Goal: Information Seeking & Learning: Learn about a topic

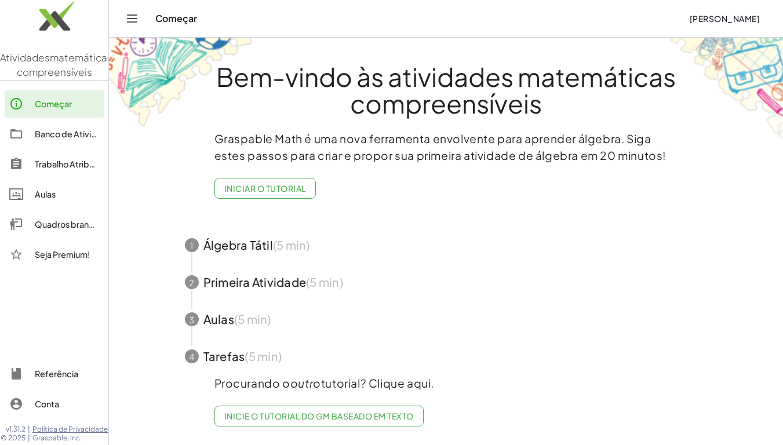
click at [64, 17] on img at bounding box center [54, 18] width 108 height 49
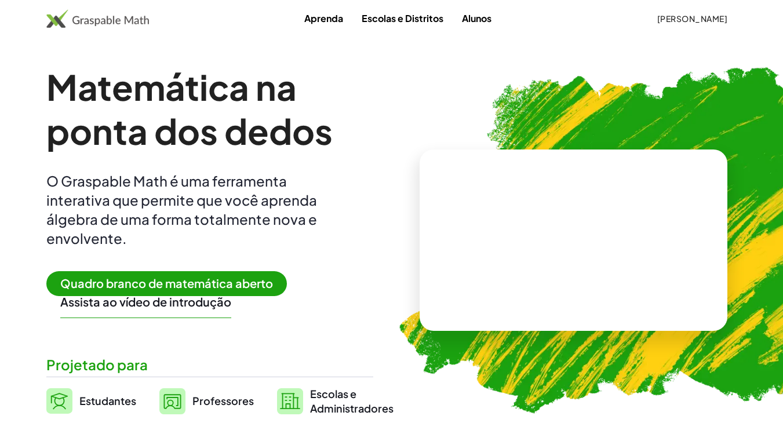
click at [92, 271] on span "Quadro branco de matemática aberto" at bounding box center [166, 283] width 240 height 25
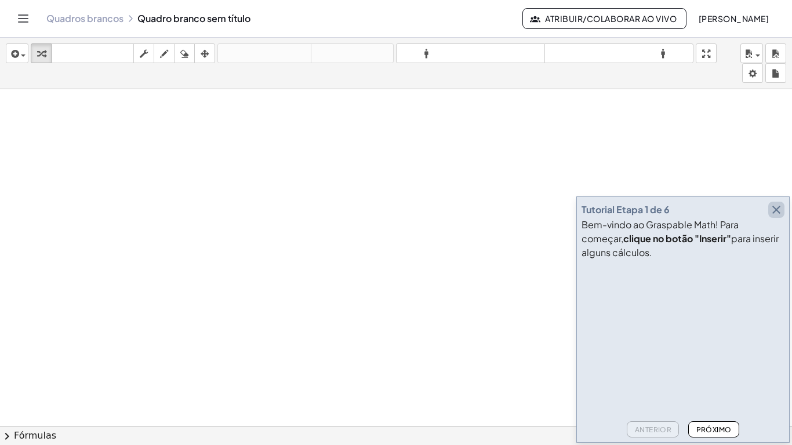
click at [777, 211] on icon "button" at bounding box center [776, 210] width 14 height 14
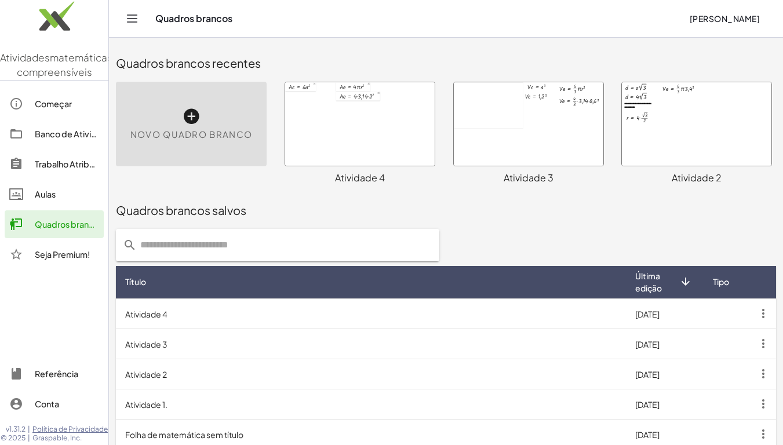
scroll to position [48, 0]
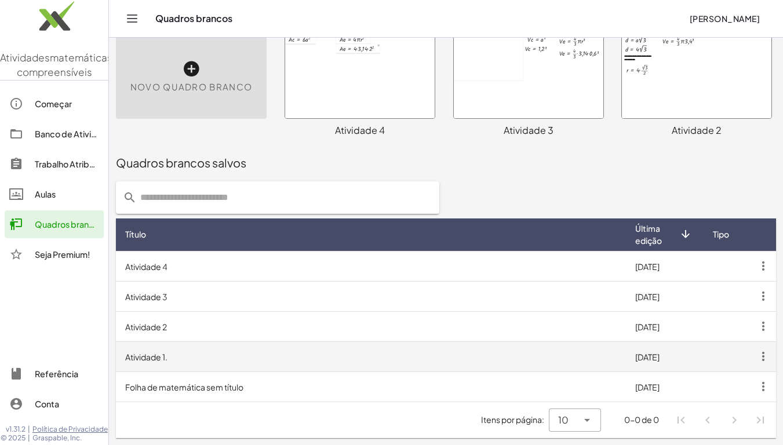
click at [166, 352] on font "Atividade 1." at bounding box center [146, 357] width 42 height 10
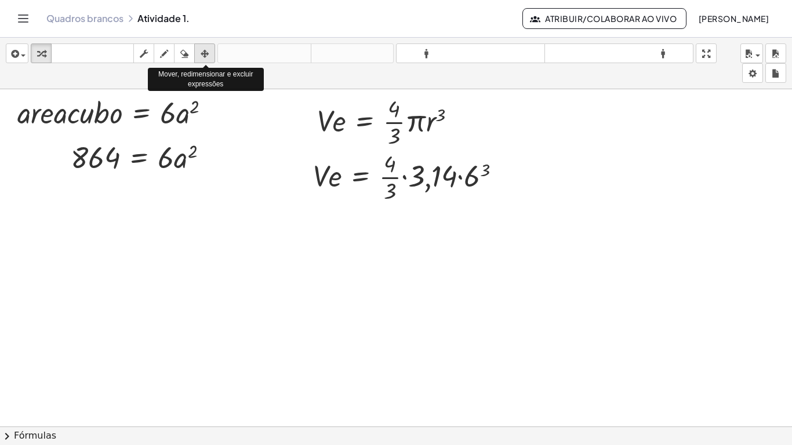
click at [203, 51] on icon "button" at bounding box center [204, 54] width 8 height 14
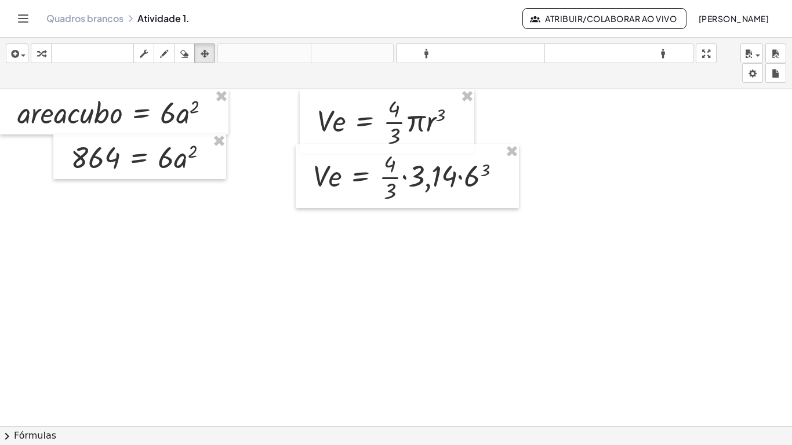
click at [247, 315] on div at bounding box center [396, 434] width 792 height 691
click at [35, 56] on div "button" at bounding box center [41, 53] width 15 height 14
click at [94, 250] on div at bounding box center [396, 434] width 792 height 691
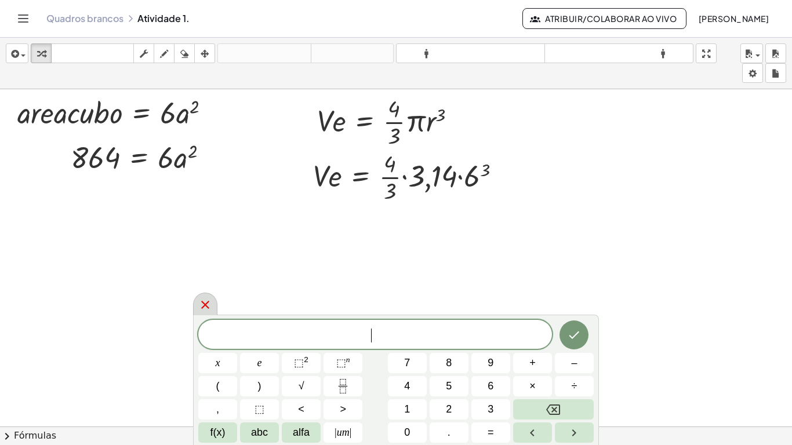
click at [198, 298] on div at bounding box center [205, 304] width 24 height 23
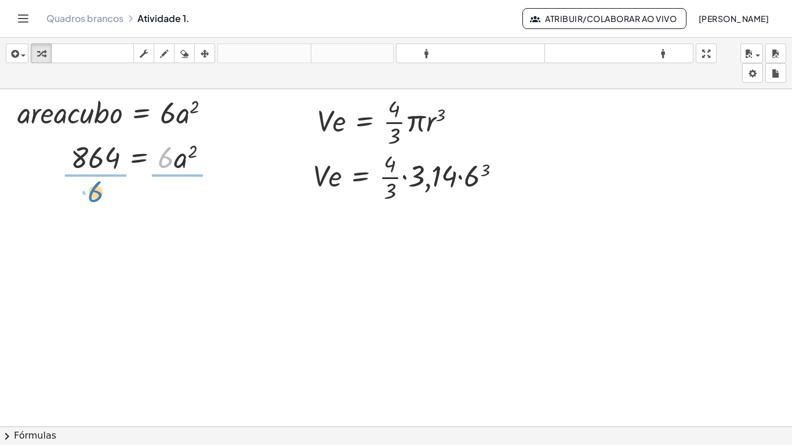
drag, startPoint x: 165, startPoint y: 159, endPoint x: 94, endPoint y: 196, distance: 79.6
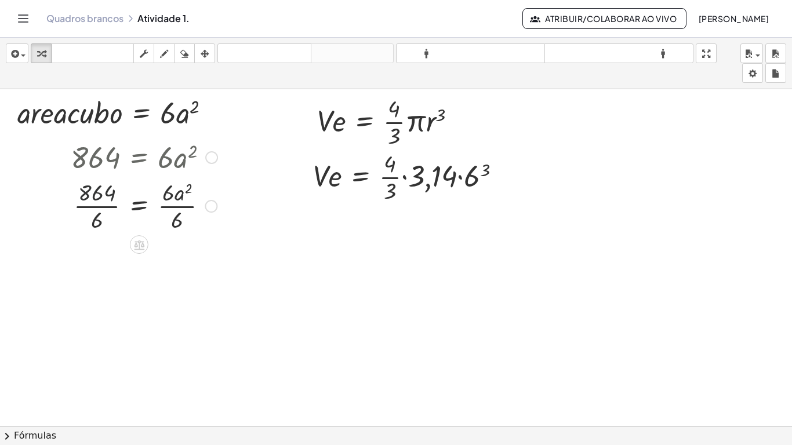
click at [106, 193] on div at bounding box center [144, 205] width 158 height 58
click at [103, 201] on div at bounding box center [144, 205] width 158 height 58
click at [174, 257] on div at bounding box center [144, 263] width 158 height 58
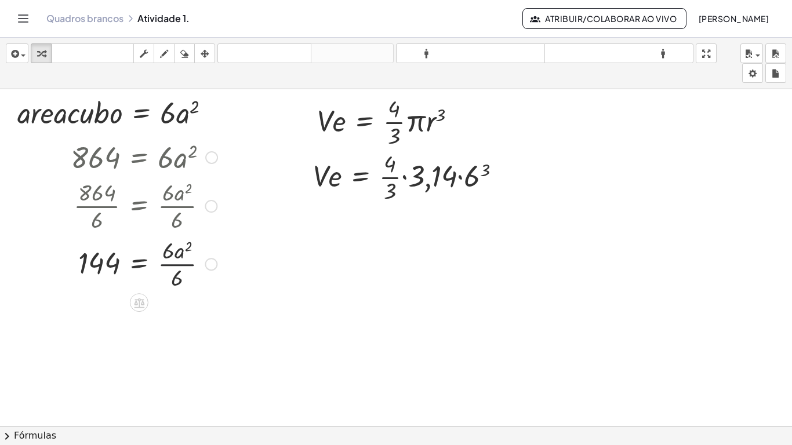
click at [174, 257] on div at bounding box center [144, 263] width 158 height 58
drag, startPoint x: 181, startPoint y: 256, endPoint x: 106, endPoint y: 254, distance: 74.8
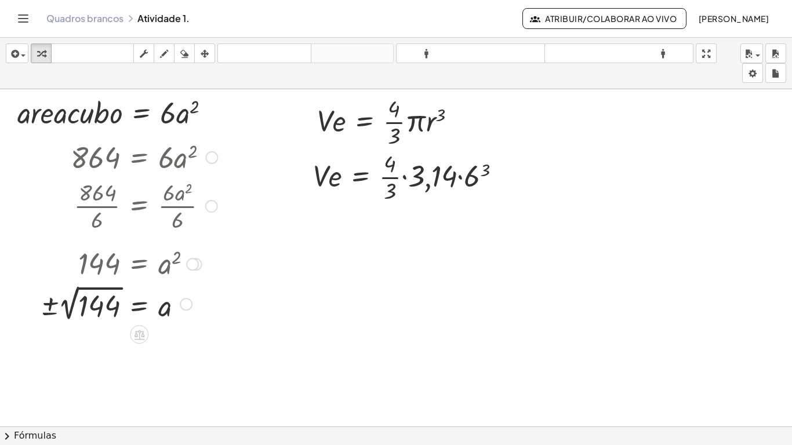
click at [103, 309] on div at bounding box center [129, 303] width 188 height 42
drag, startPoint x: 192, startPoint y: 355, endPoint x: 599, endPoint y: 176, distance: 443.7
click at [599, 176] on div "· a · r · e · a · c · u · b · o = · 6 · a 2 864 = · 6 · a 2 · 864 · 6 = · 6 · a…" at bounding box center [396, 434] width 792 height 691
click at [479, 176] on div at bounding box center [411, 176] width 209 height 58
click at [479, 176] on div at bounding box center [419, 176] width 225 height 58
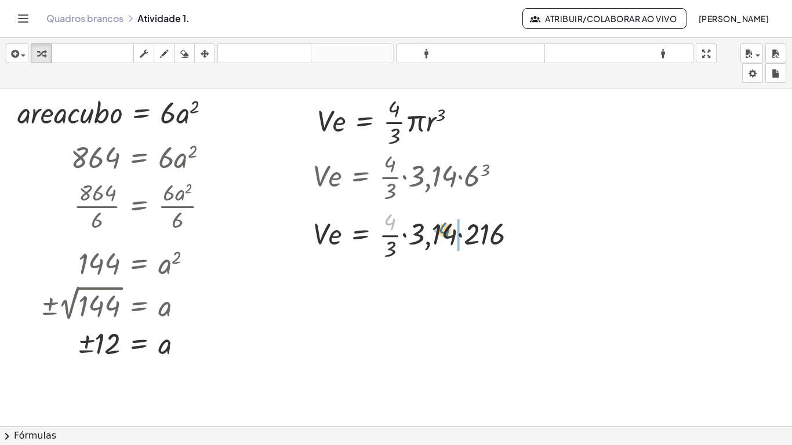
drag, startPoint x: 395, startPoint y: 223, endPoint x: 450, endPoint y: 235, distance: 56.5
click at [450, 235] on div at bounding box center [419, 234] width 225 height 58
drag, startPoint x: 393, startPoint y: 219, endPoint x: 425, endPoint y: 240, distance: 38.6
click at [425, 240] on div at bounding box center [419, 234] width 225 height 58
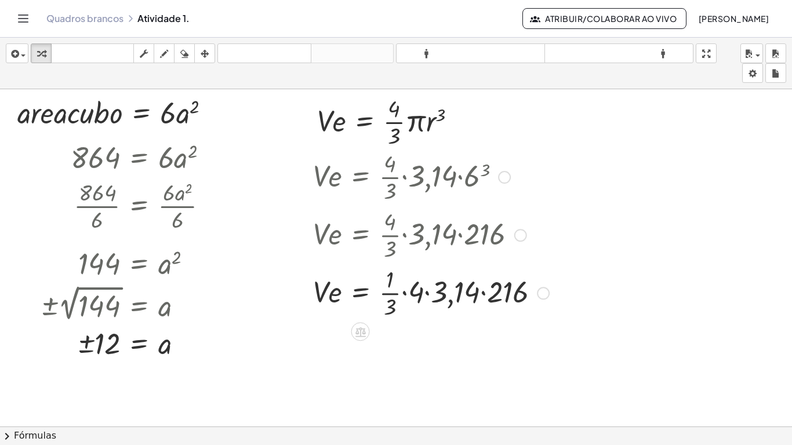
click at [432, 294] on div at bounding box center [430, 292] width 247 height 58
click at [432, 294] on div at bounding box center [427, 292] width 240 height 58
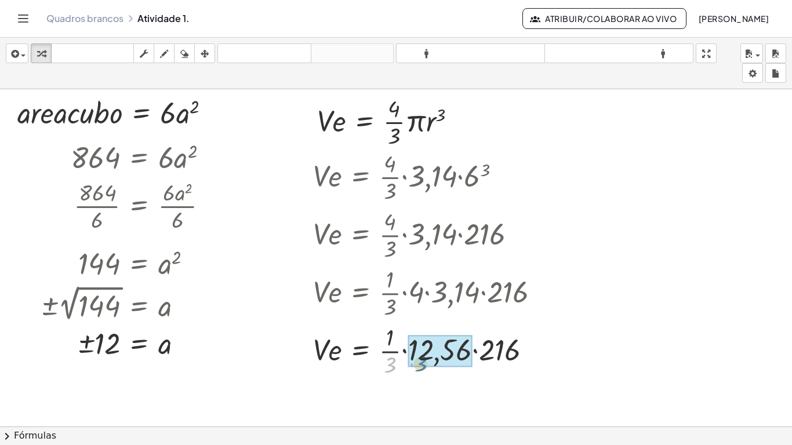
drag, startPoint x: 404, startPoint y: 363, endPoint x: 435, endPoint y: 369, distance: 31.8
click at [435, 369] on div at bounding box center [430, 350] width 247 height 58
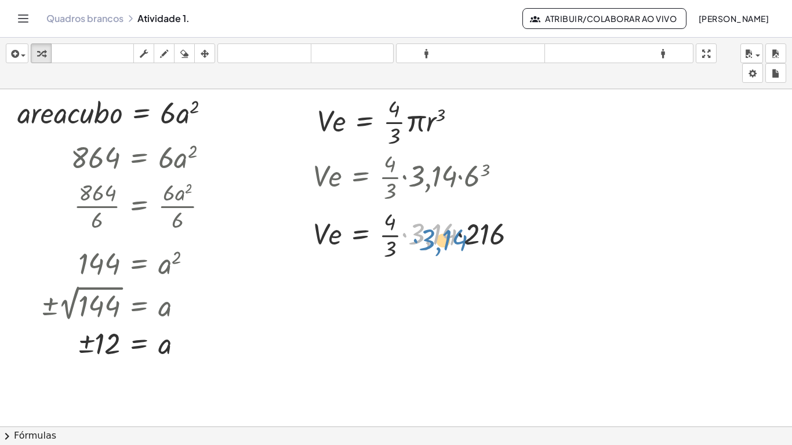
drag, startPoint x: 436, startPoint y: 231, endPoint x: 432, endPoint y: 218, distance: 13.6
click at [432, 218] on div at bounding box center [419, 234] width 225 height 58
drag, startPoint x: 430, startPoint y: 239, endPoint x: 483, endPoint y: 240, distance: 52.7
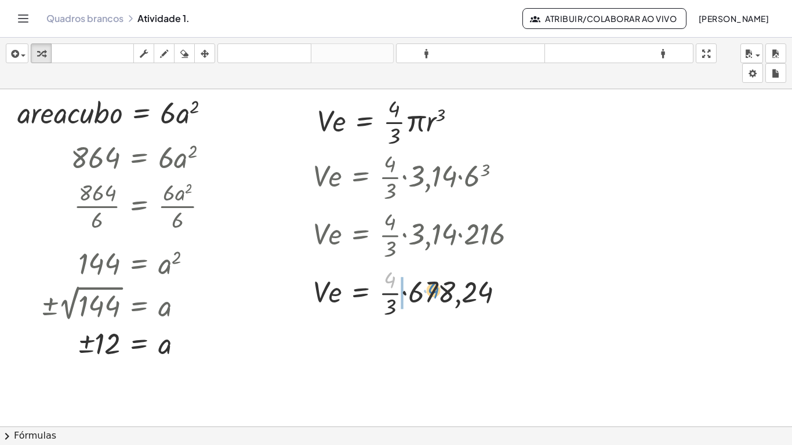
drag, startPoint x: 407, startPoint y: 271, endPoint x: 437, endPoint y: 287, distance: 33.7
click at [437, 287] on div at bounding box center [419, 292] width 225 height 58
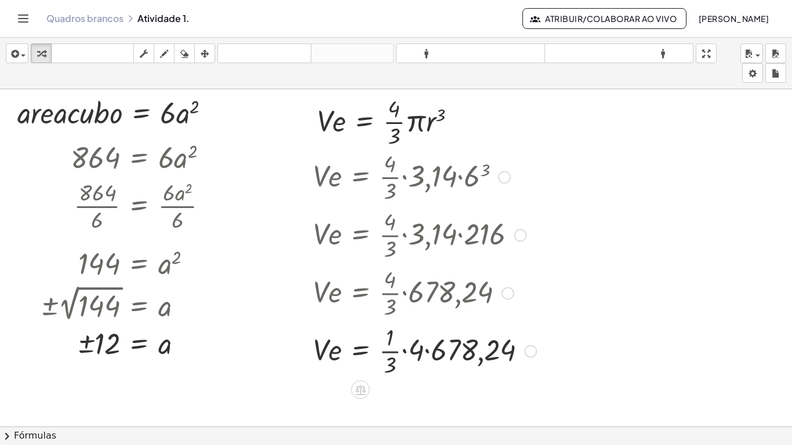
click at [439, 357] on div at bounding box center [424, 350] width 235 height 58
drag, startPoint x: 390, startPoint y: 366, endPoint x: 446, endPoint y: 389, distance: 60.0
drag, startPoint x: 454, startPoint y: 349, endPoint x: 392, endPoint y: 360, distance: 63.6
click at [392, 360] on div at bounding box center [419, 350] width 225 height 58
drag, startPoint x: 403, startPoint y: 366, endPoint x: 443, endPoint y: 364, distance: 40.0
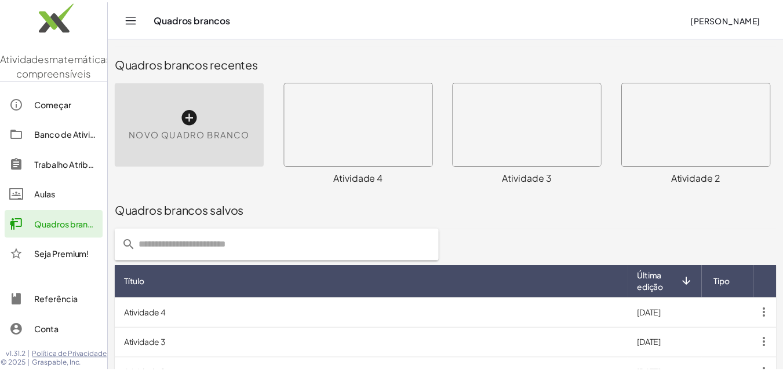
scroll to position [121, 0]
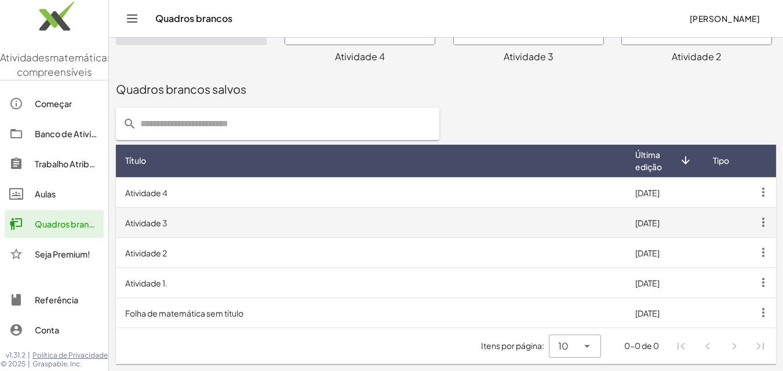
click at [164, 228] on font "Atividade 3" at bounding box center [146, 223] width 42 height 10
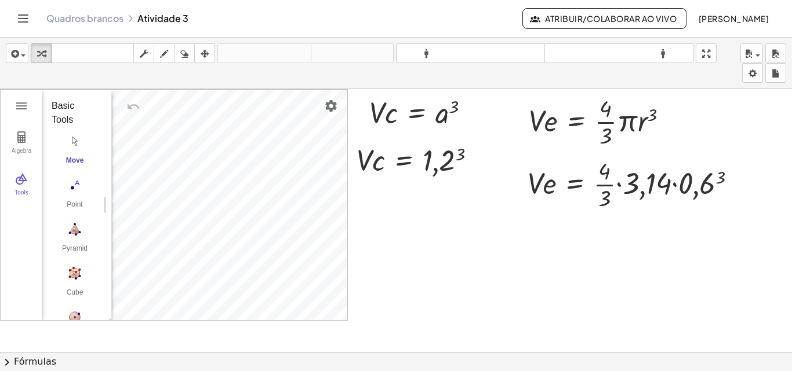
scroll to position [114, 0]
